Goal: Task Accomplishment & Management: Complete application form

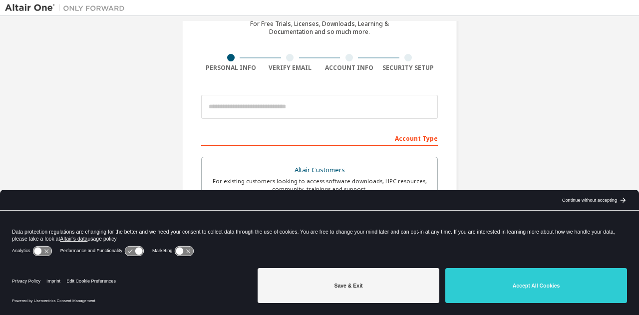
scroll to position [100, 0]
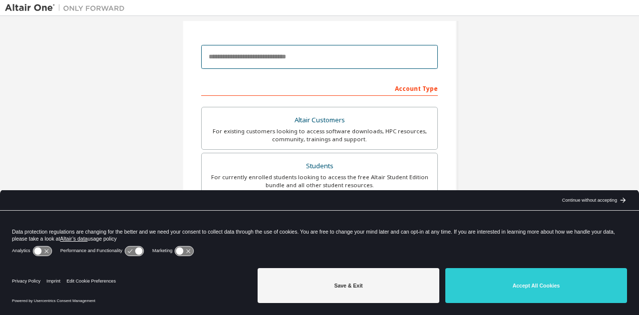
click at [278, 62] on input "email" at bounding box center [319, 57] width 237 height 24
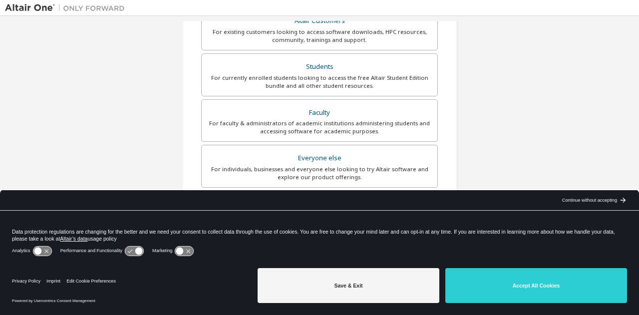
scroll to position [200, 0]
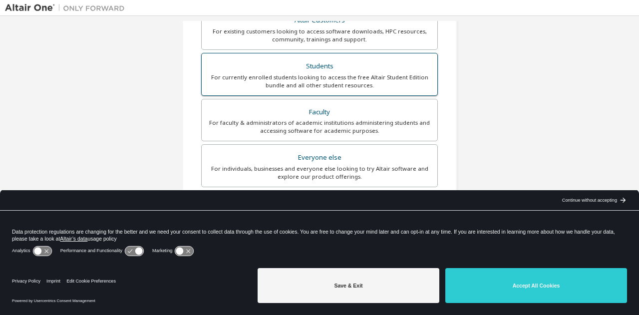
type input "**********"
click at [363, 79] on div "For currently enrolled students looking to access the free Altair Student Editi…" at bounding box center [320, 81] width 224 height 16
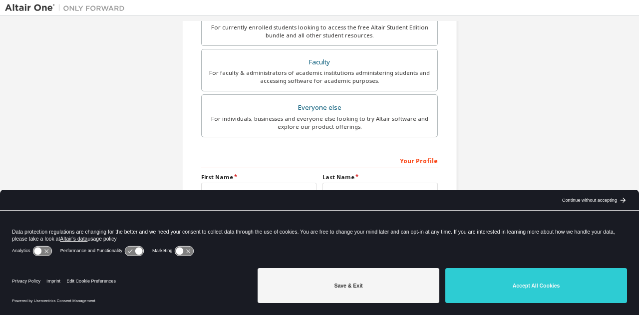
scroll to position [269, 0]
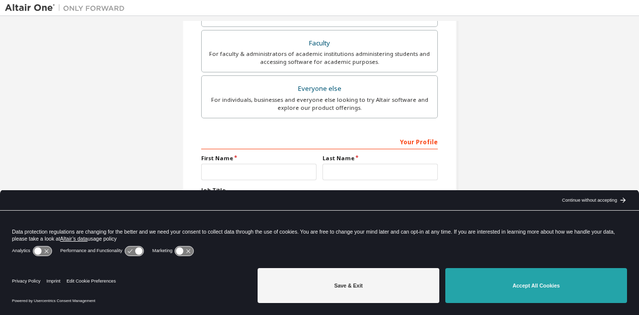
click at [496, 279] on button "Accept All Cookies" at bounding box center [536, 285] width 182 height 35
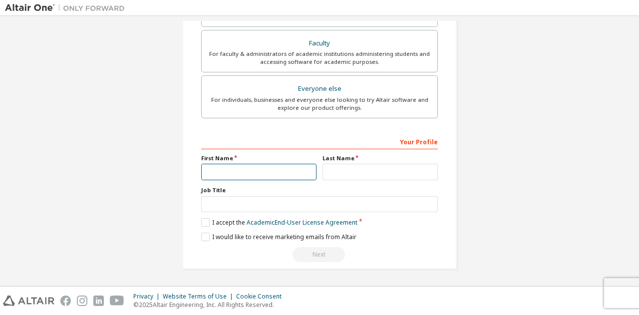
click at [282, 174] on input "text" at bounding box center [258, 172] width 115 height 16
type input "******"
type input "**********"
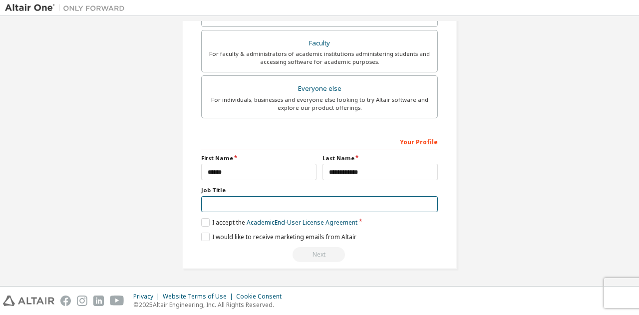
click at [303, 208] on input "text" at bounding box center [319, 204] width 237 height 16
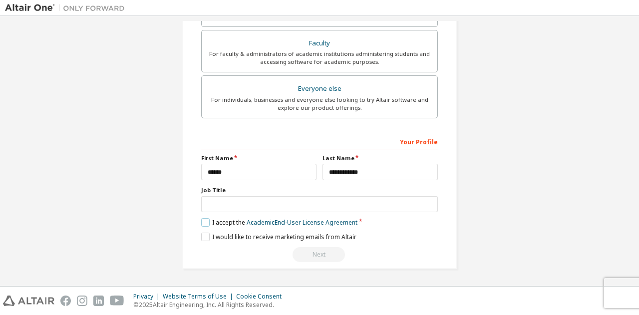
click at [203, 223] on label "I accept the Academic End-User License Agreement" at bounding box center [279, 222] width 156 height 8
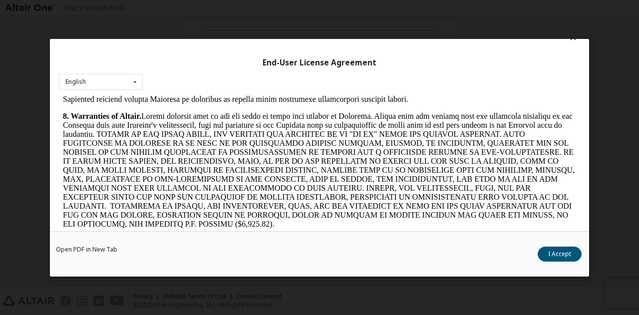
scroll to position [0, 0]
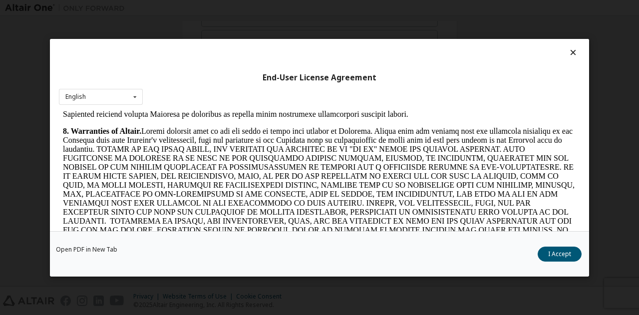
click at [570, 54] on icon at bounding box center [573, 52] width 10 height 9
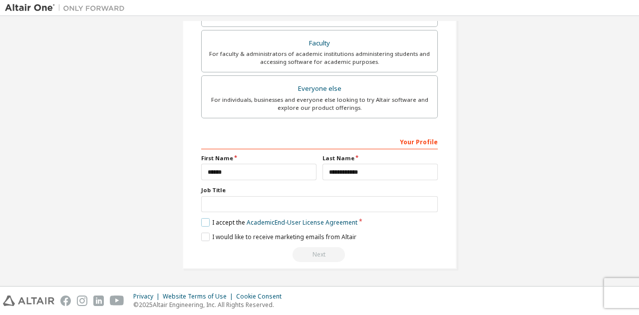
click at [201, 224] on label "I accept the Academic End-User License Agreement" at bounding box center [279, 222] width 156 height 8
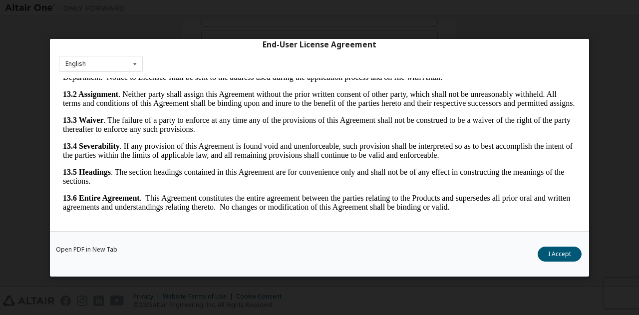
scroll to position [1698, 0]
click at [554, 252] on button "I Accept" at bounding box center [560, 253] width 44 height 15
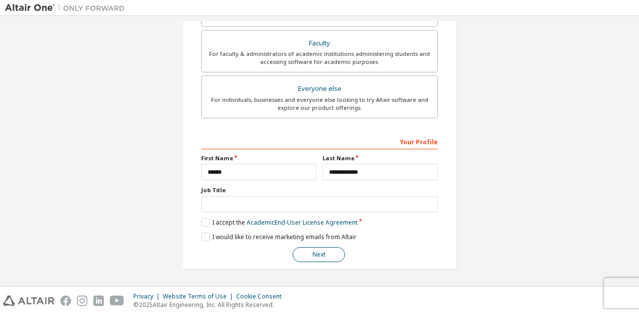
click at [312, 254] on button "Next" at bounding box center [319, 254] width 52 height 15
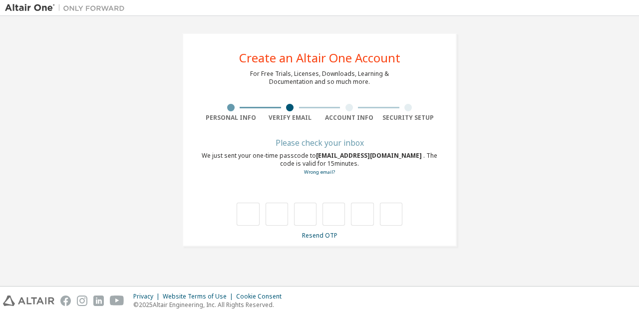
scroll to position [0, 0]
type input "*"
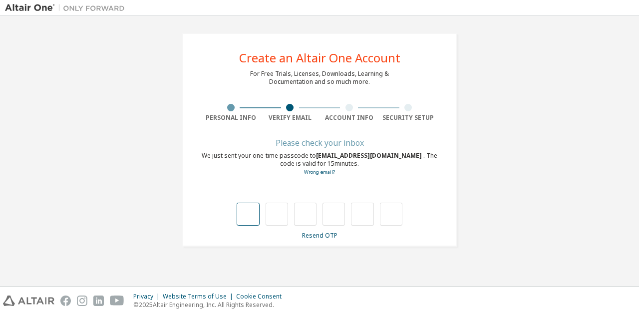
type input "*"
